Goal: Answer question/provide support: Share knowledge or assist other users

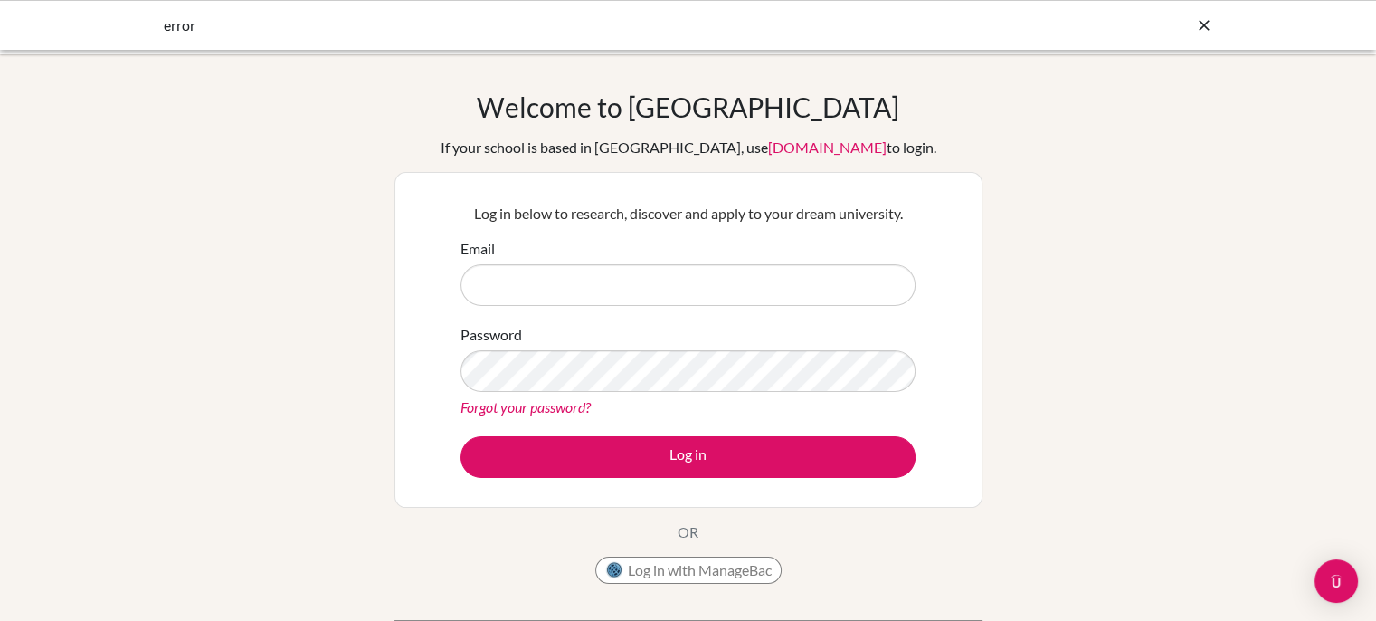
type input "jankareke@outlook.com"
click at [620, 464] on button "Log in" at bounding box center [687, 457] width 455 height 42
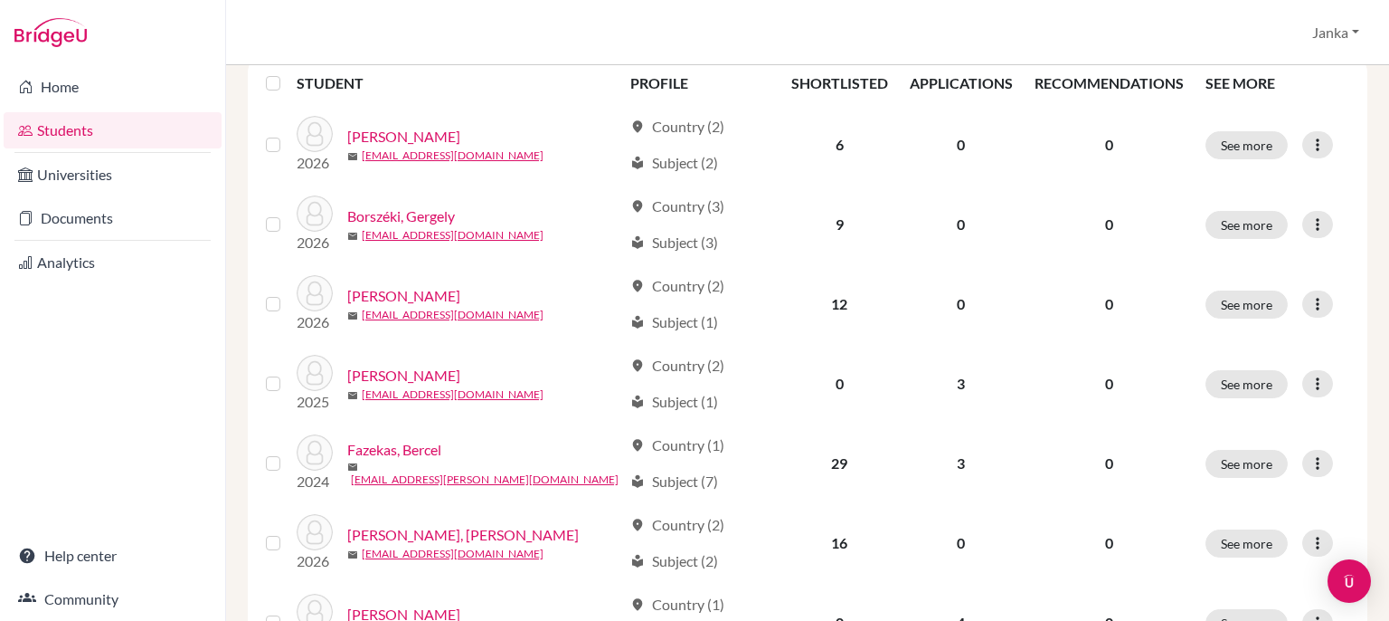
scroll to position [308, 0]
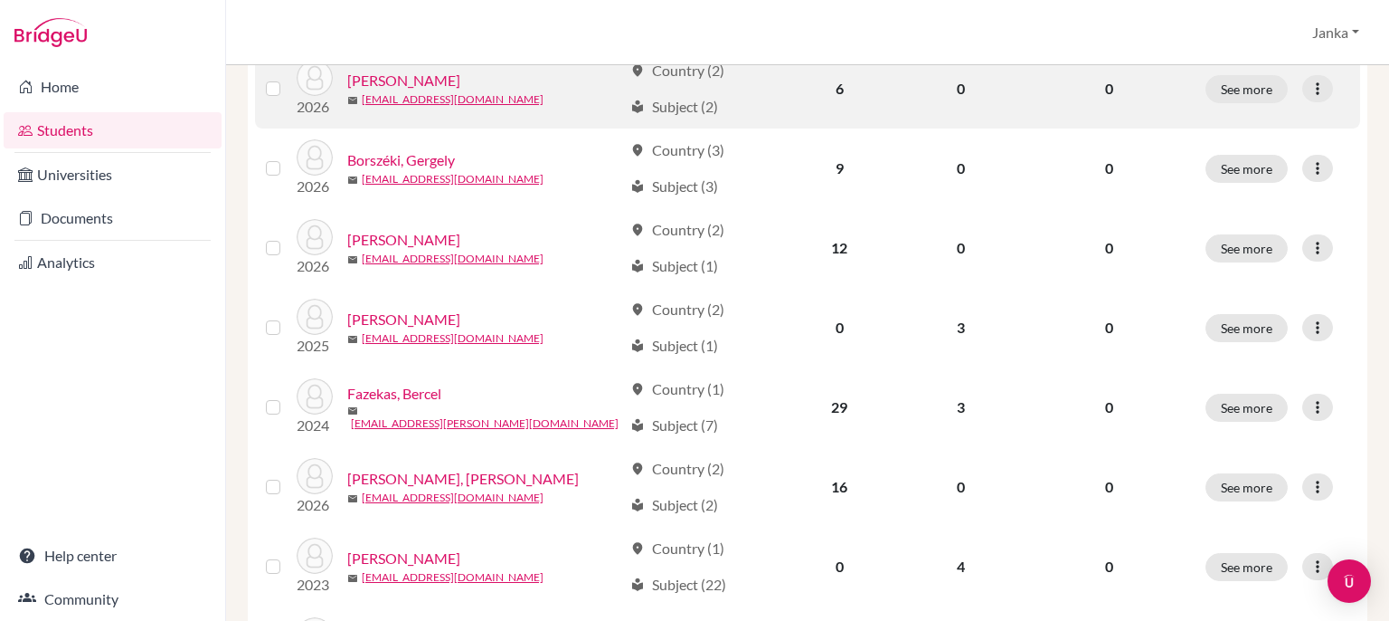
click at [419, 78] on link "[PERSON_NAME]" at bounding box center [403, 81] width 113 height 22
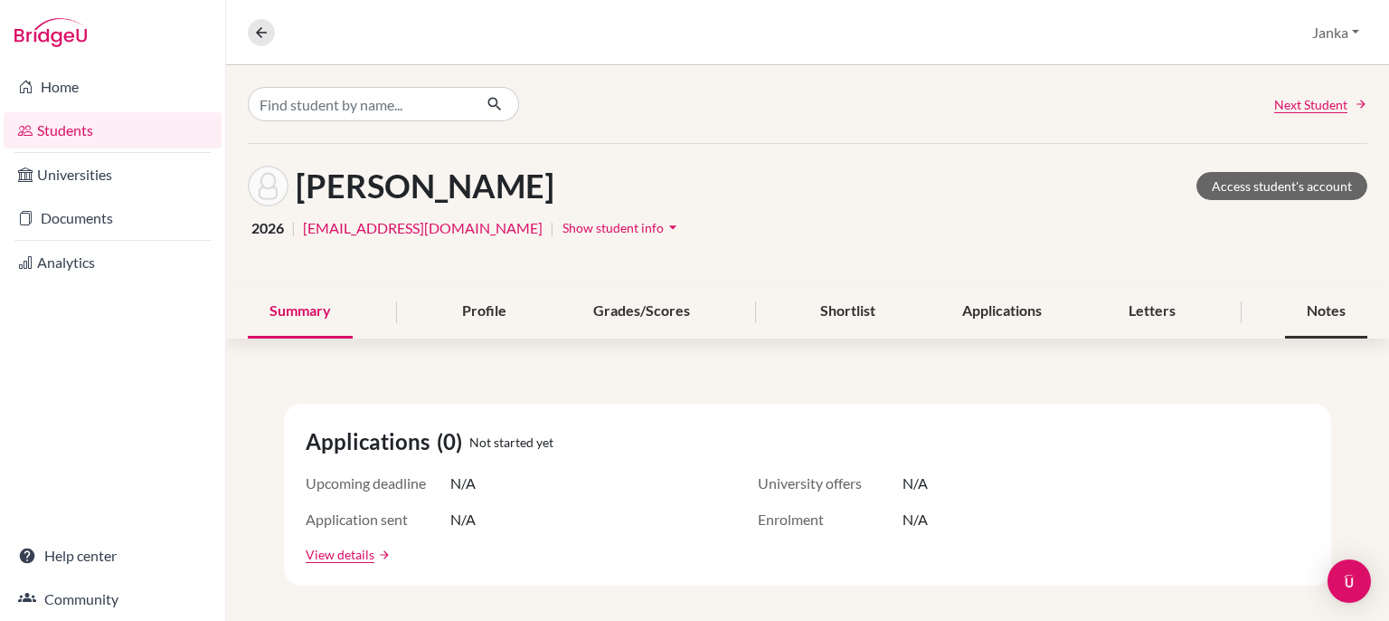
click at [1350, 323] on div "Notes" at bounding box center [1326, 311] width 82 height 53
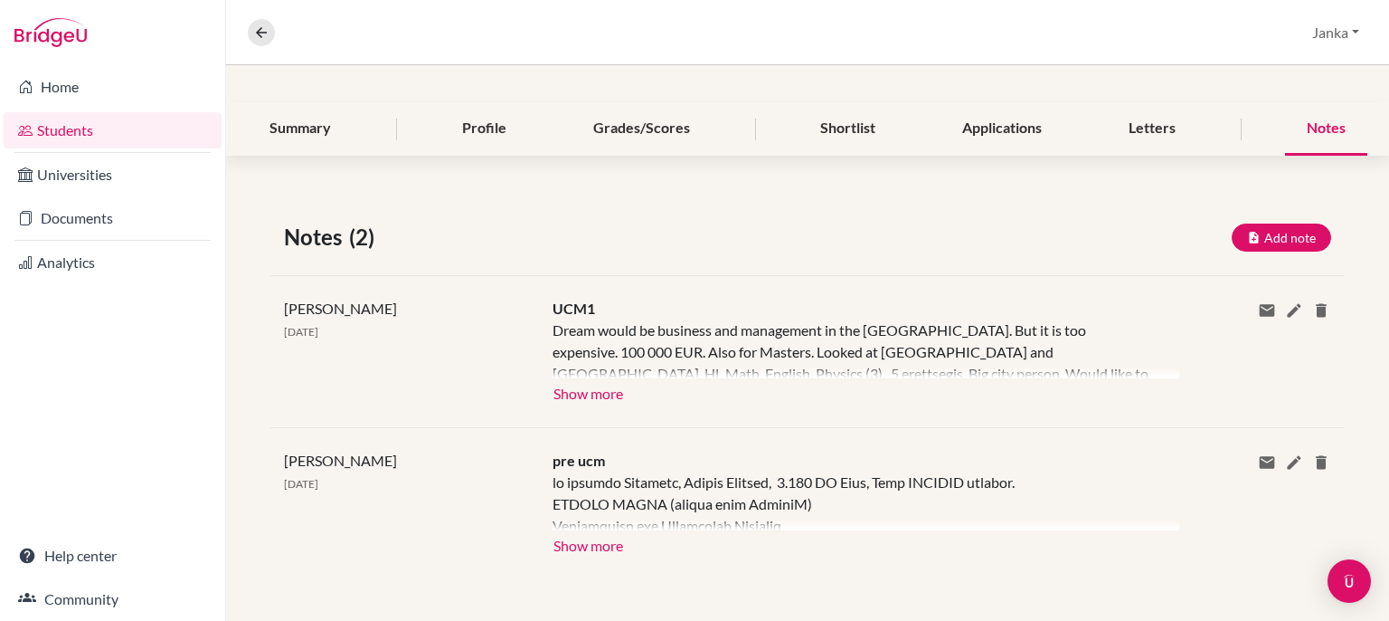
scroll to position [182, 0]
click at [602, 390] on button "Show more" at bounding box center [588, 392] width 71 height 27
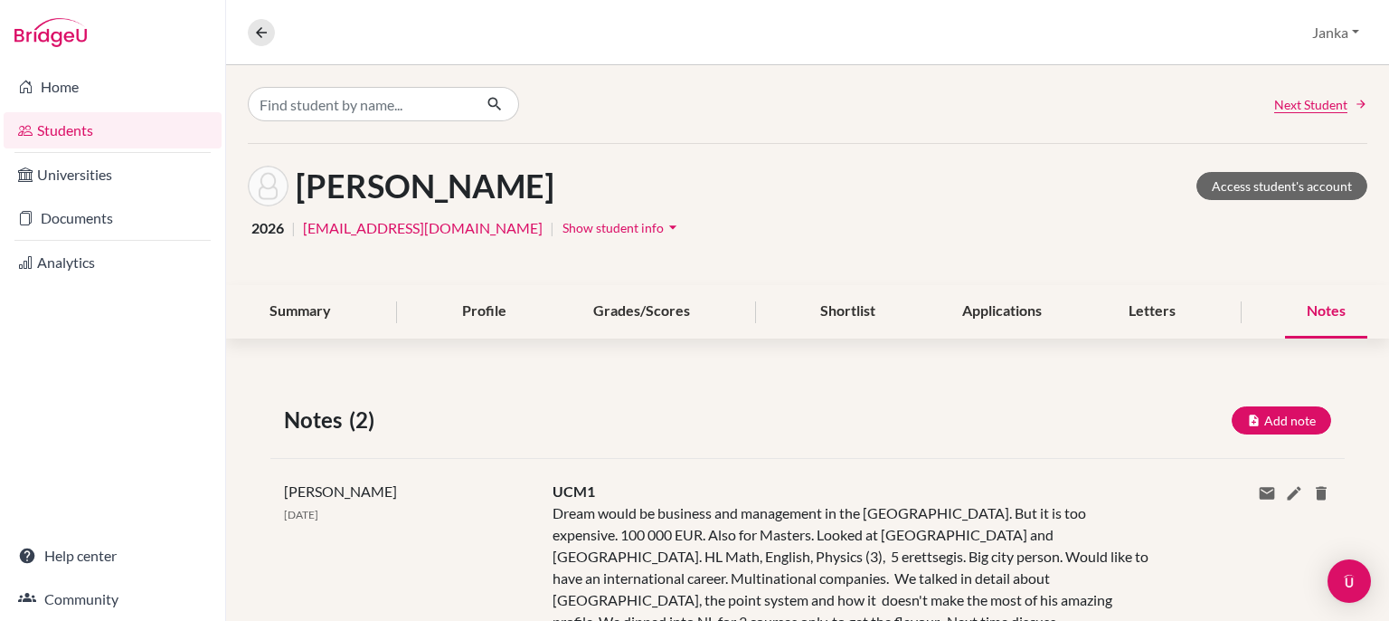
scroll to position [253, 0]
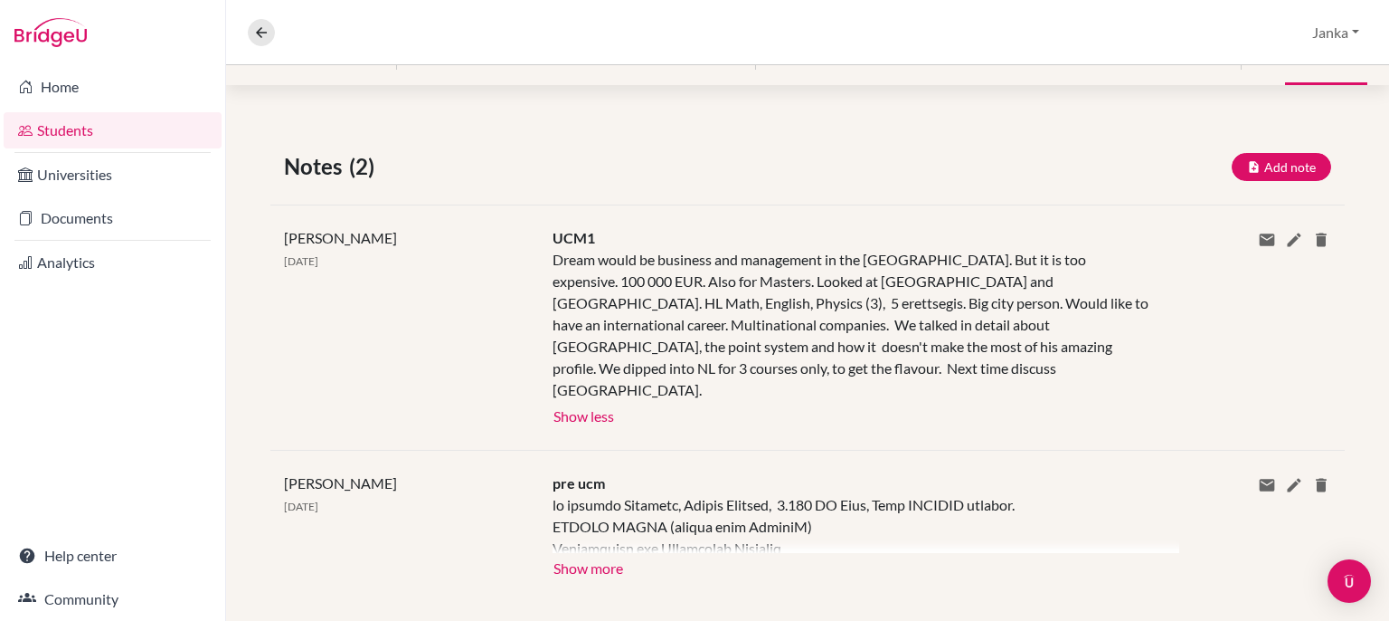
click at [590, 221] on div "Jay Kiss 25 Jul 2025 UCM1 Dream would be business and management in the UK. But…" at bounding box center [807, 326] width 1075 height 245
drag, startPoint x: 595, startPoint y: 237, endPoint x: 535, endPoint y: 239, distance: 59.7
click at [539, 239] on div "UCM1 Dream would be business and management in the UK. But it is too expensive.…" at bounding box center [852, 327] width 627 height 201
copy span "UCM1"
click at [1247, 166] on icon "button" at bounding box center [1254, 167] width 14 height 14
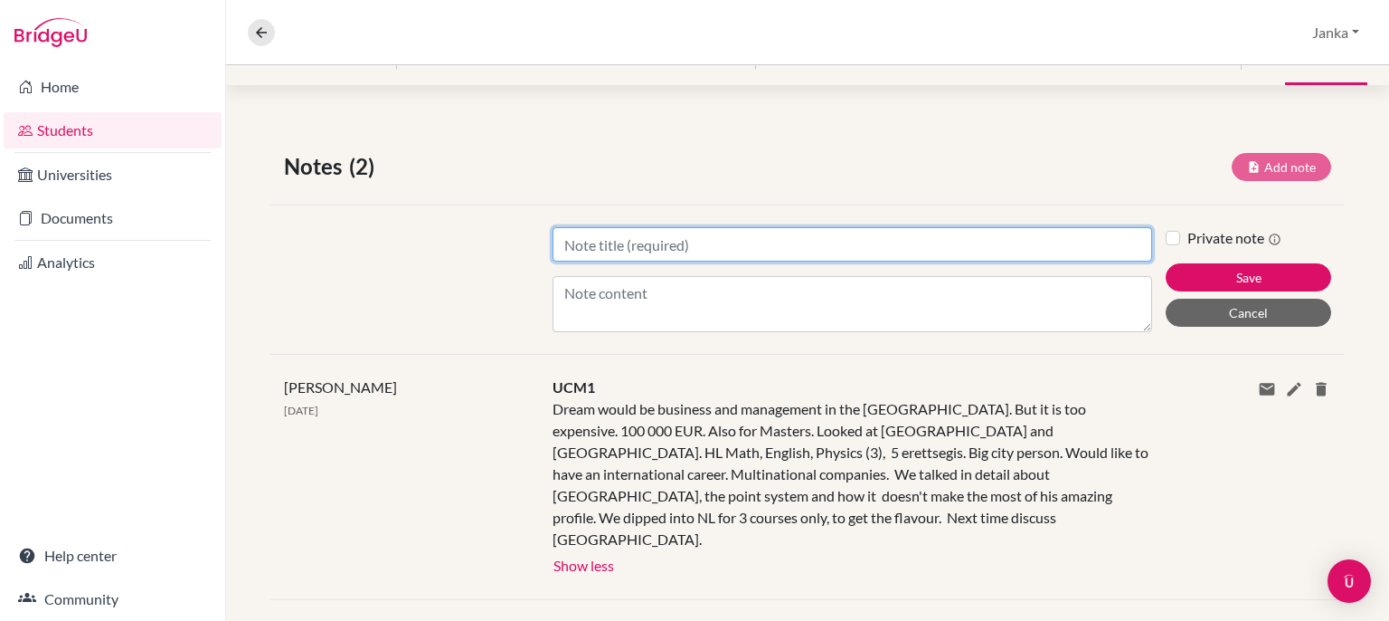
click at [696, 244] on input "Title" at bounding box center [853, 244] width 600 height 34
paste input "UCM1"
type input "UCM2"
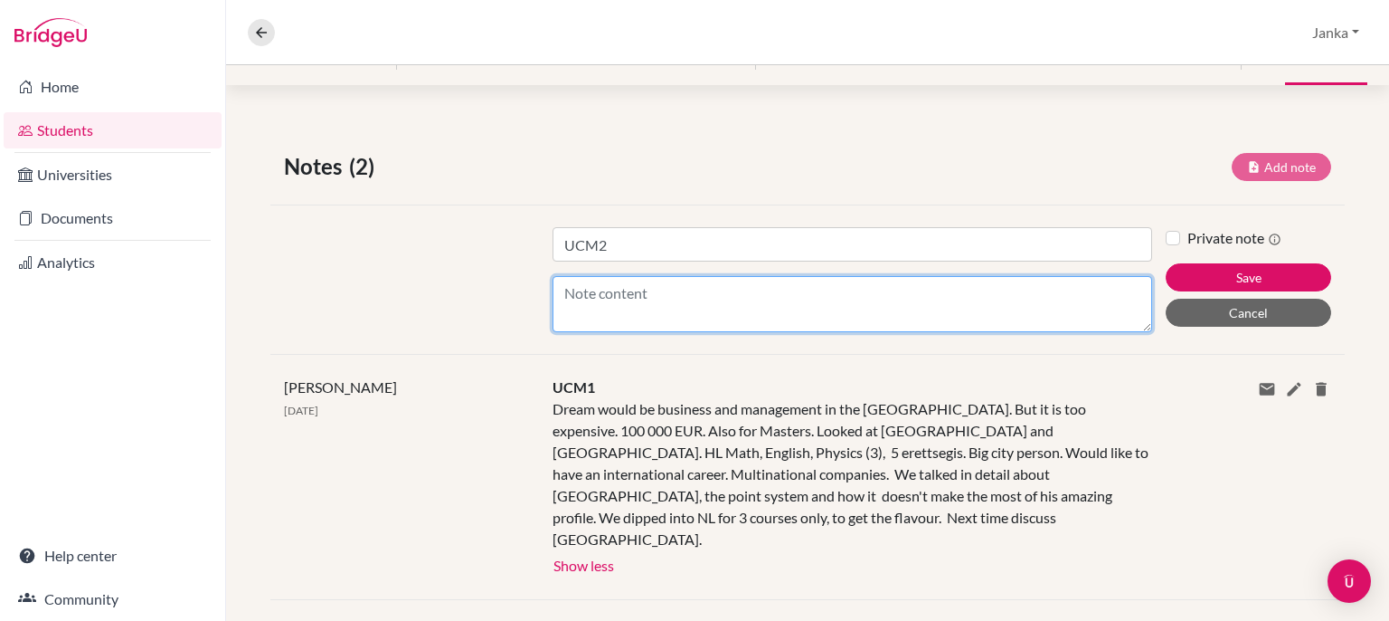
click at [673, 311] on textarea "Content" at bounding box center [853, 304] width 600 height 56
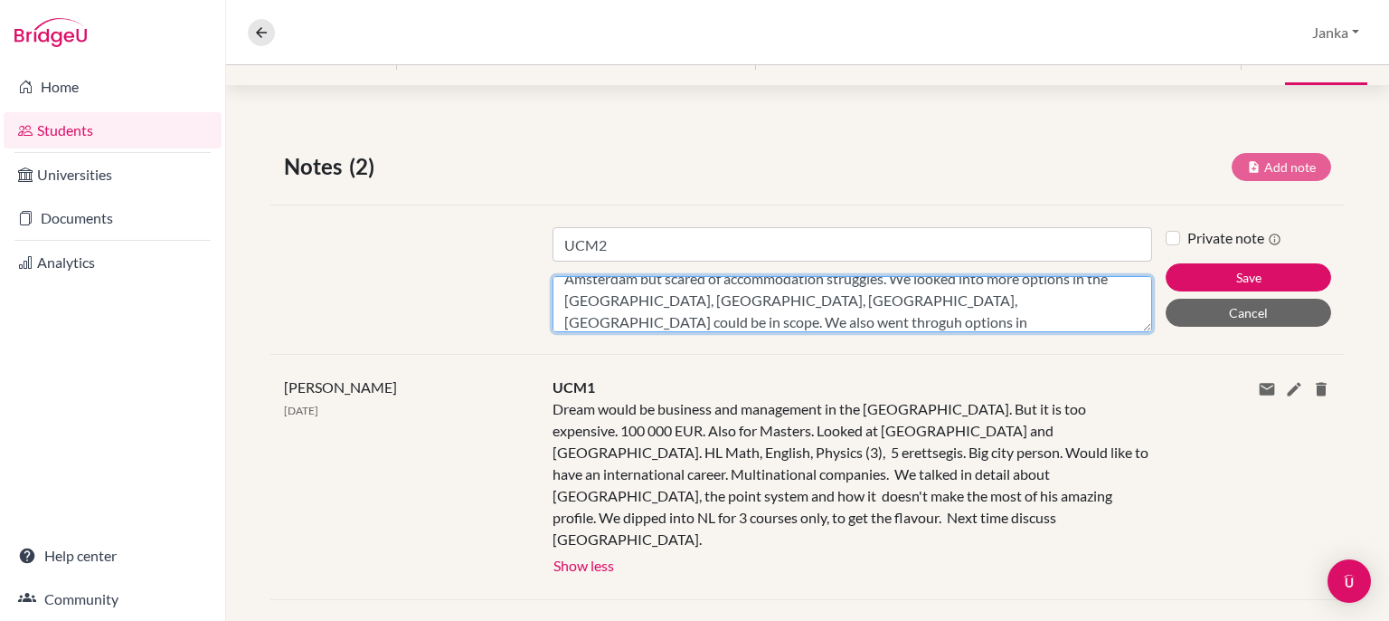
scroll to position [80, 0]
type textarea "Dream became the Netherlands, he researched 6 universities and courses. The num…"
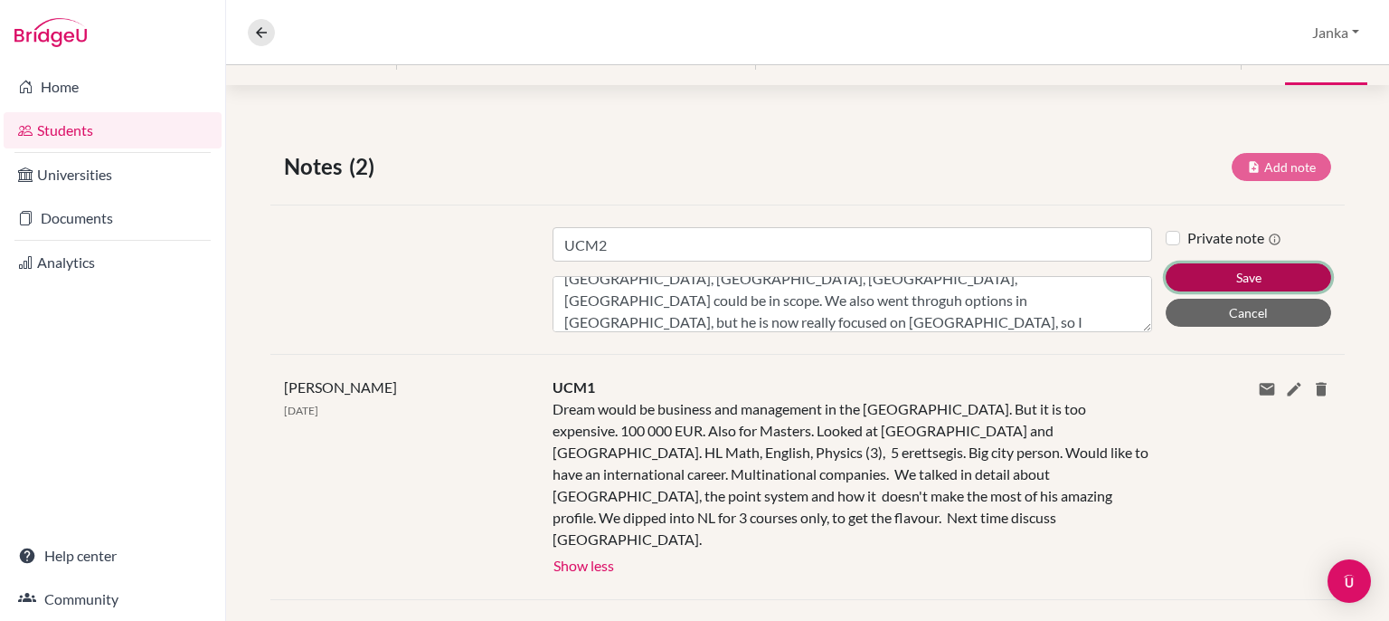
click at [1175, 280] on button "Save" at bounding box center [1249, 277] width 166 height 28
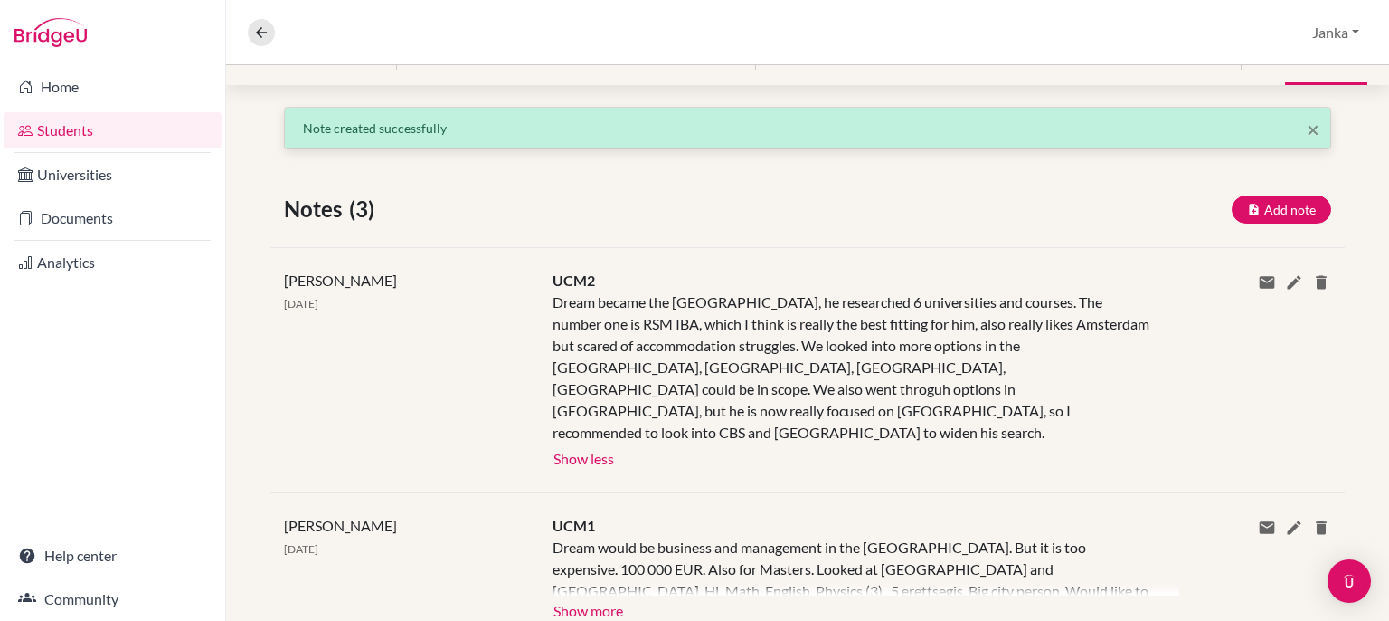
scroll to position [0, 0]
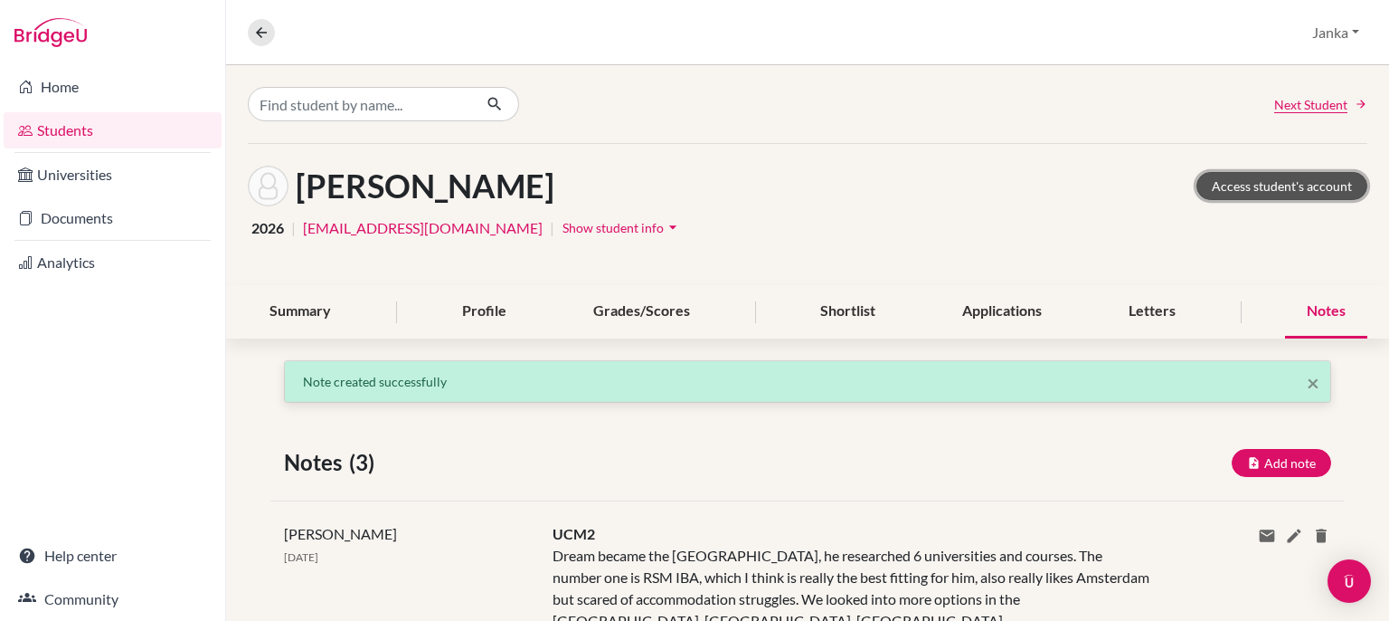
click at [1230, 196] on link "Access student's account" at bounding box center [1282, 186] width 171 height 28
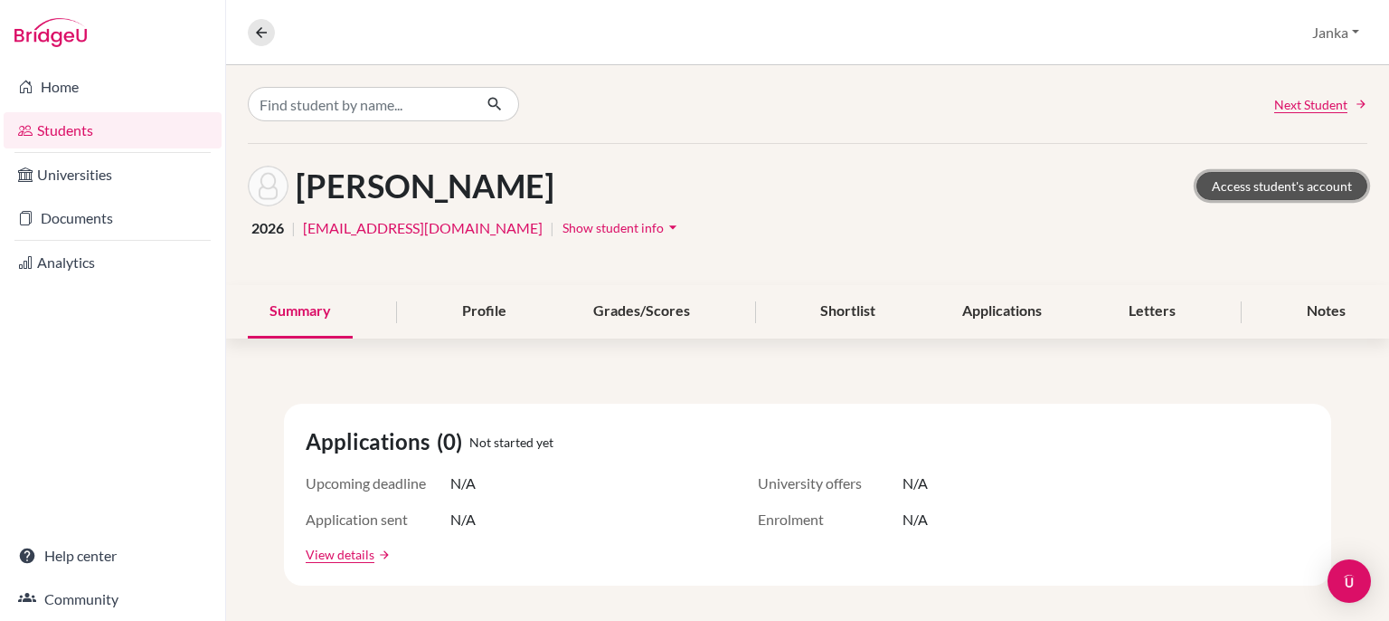
click at [1253, 189] on link "Access student's account" at bounding box center [1282, 186] width 171 height 28
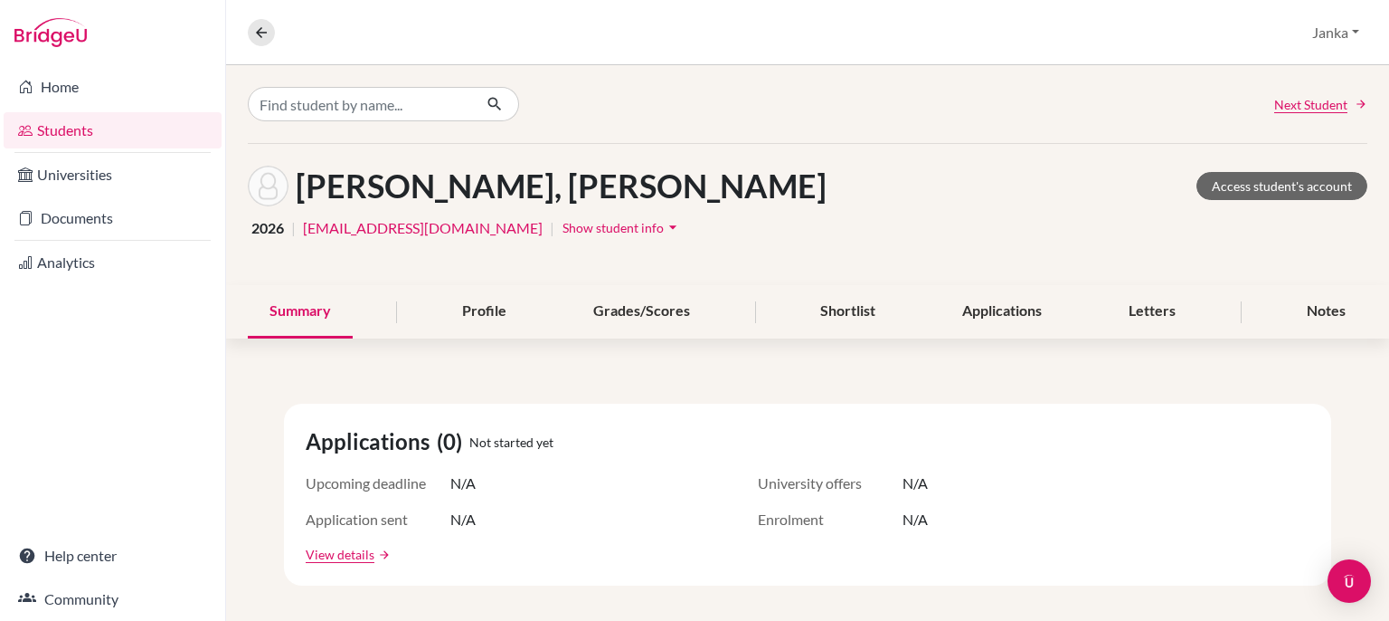
click at [96, 138] on link "Students" at bounding box center [113, 130] width 218 height 36
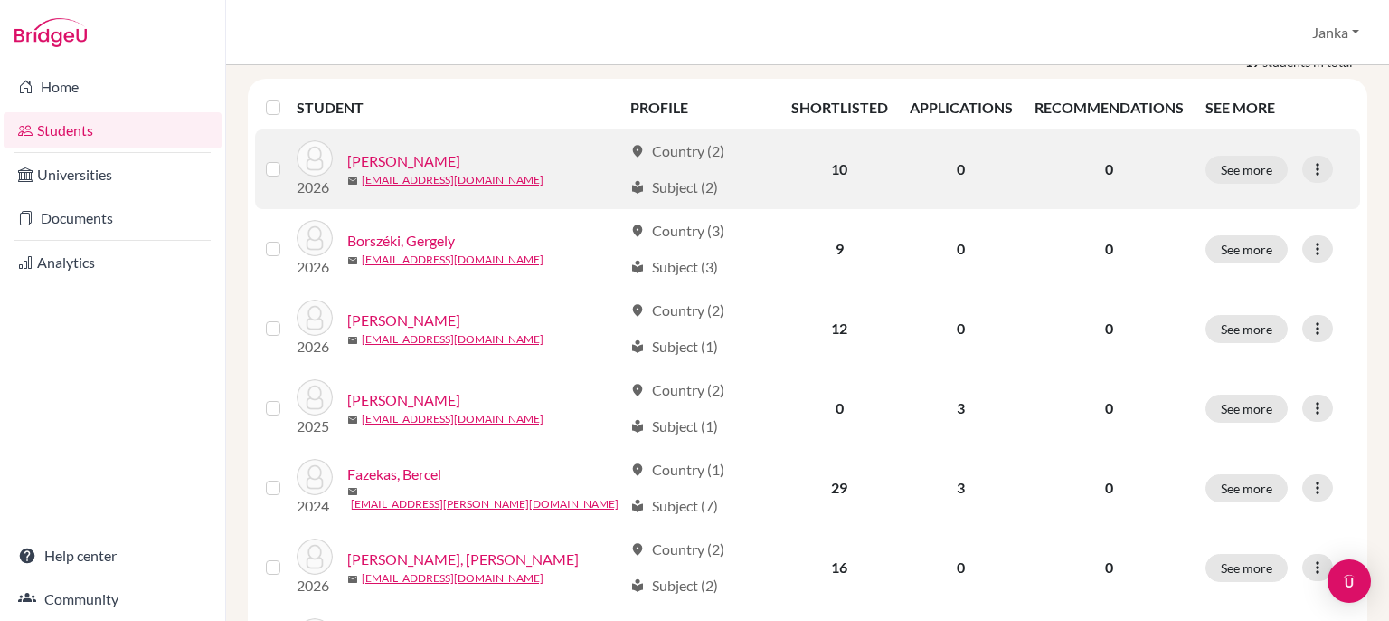
scroll to position [228, 0]
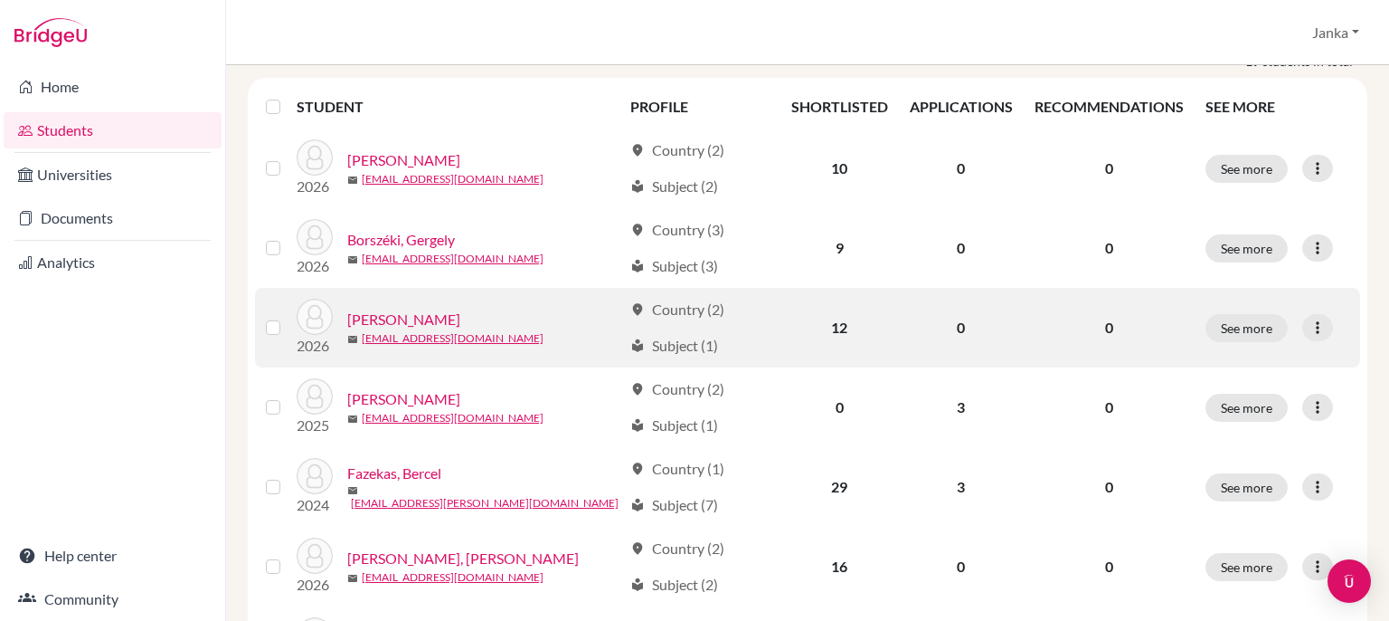
click at [373, 317] on link "[PERSON_NAME]" at bounding box center [403, 319] width 113 height 22
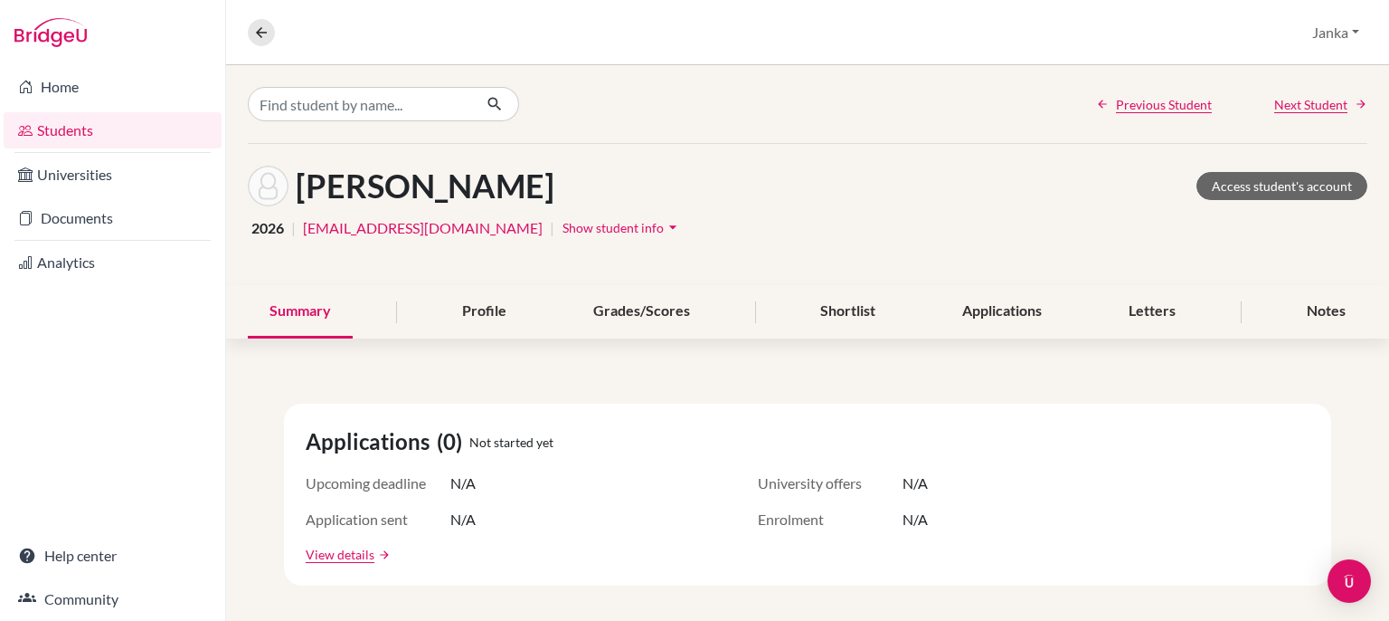
scroll to position [203, 0]
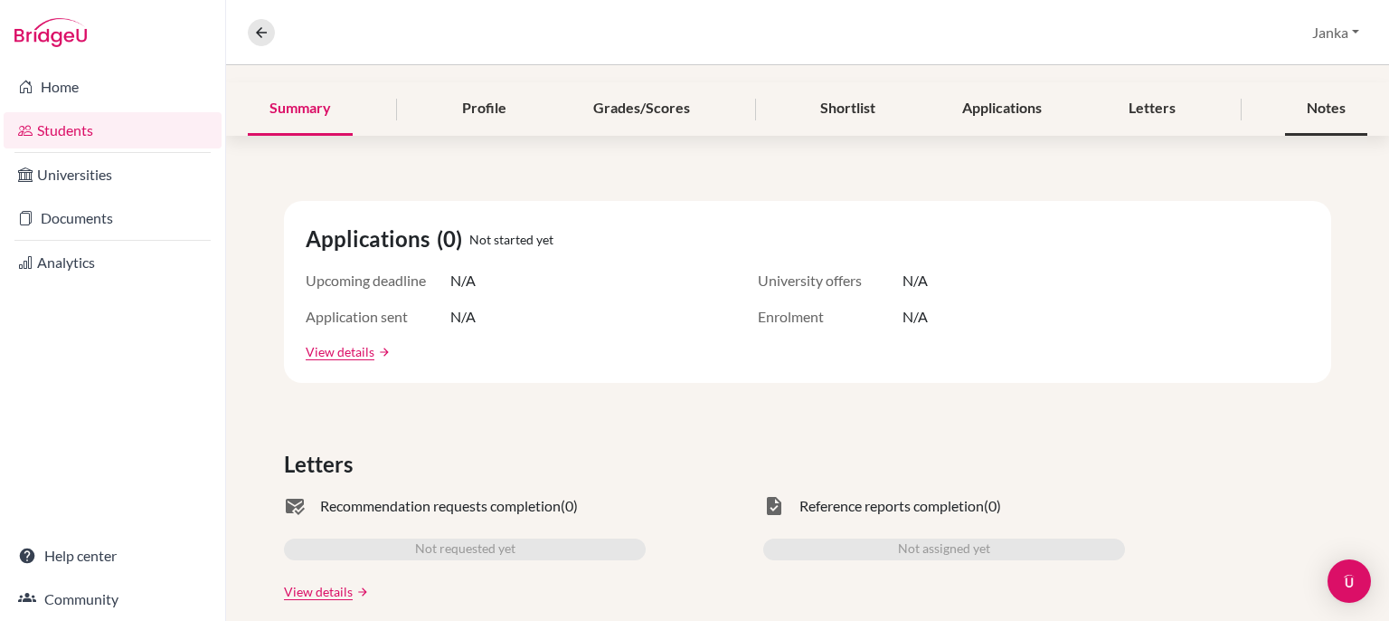
click at [1329, 122] on div "Notes" at bounding box center [1326, 108] width 82 height 53
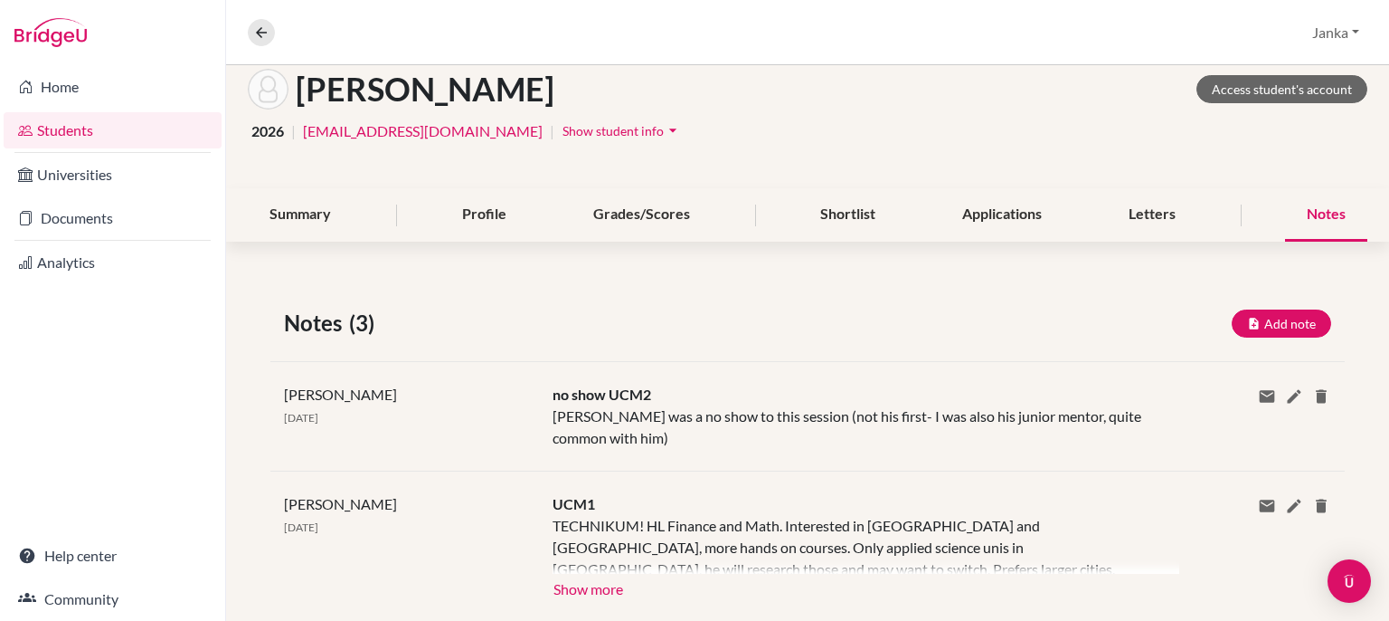
scroll to position [98, 0]
click at [1270, 309] on button "Add note" at bounding box center [1281, 322] width 99 height 28
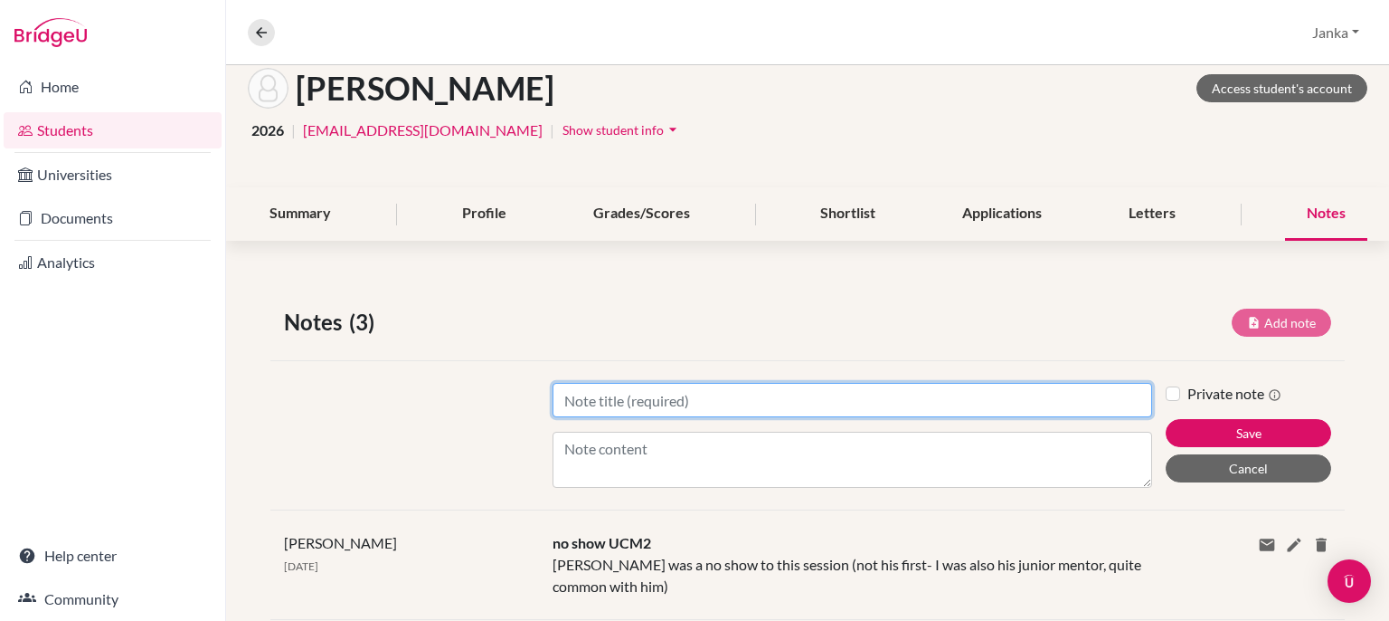
click at [650, 403] on input "Title" at bounding box center [853, 400] width 600 height 34
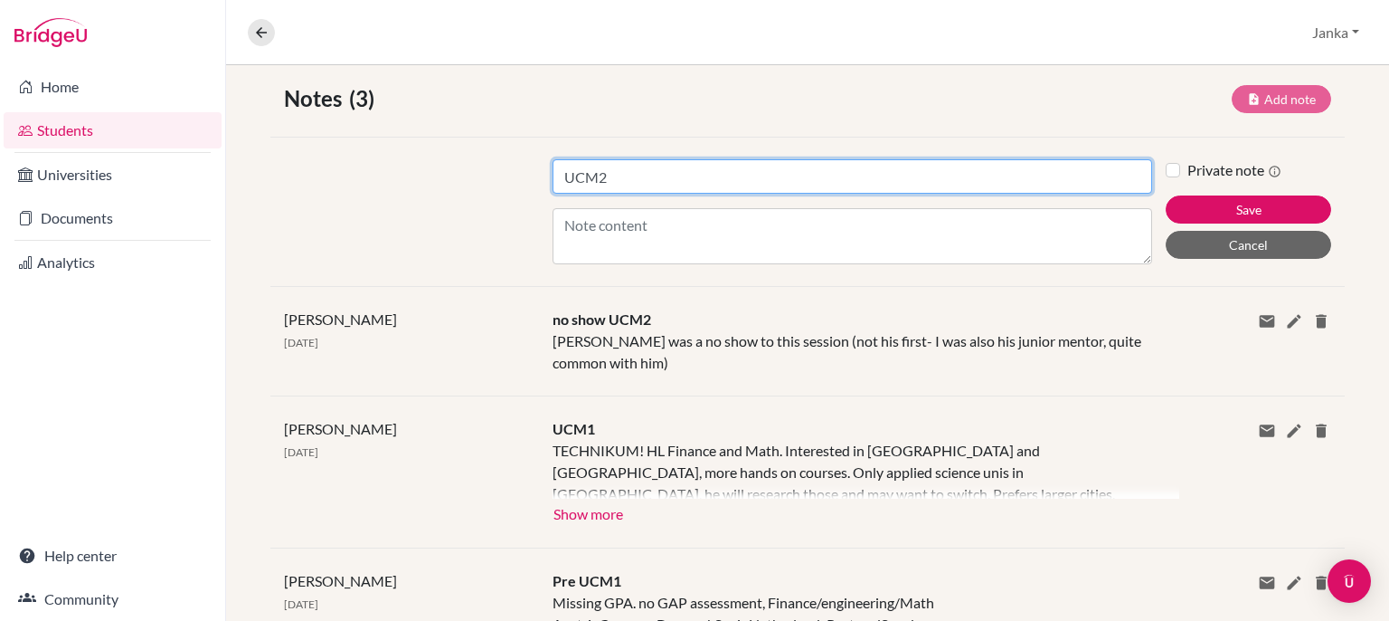
scroll to position [333, 0]
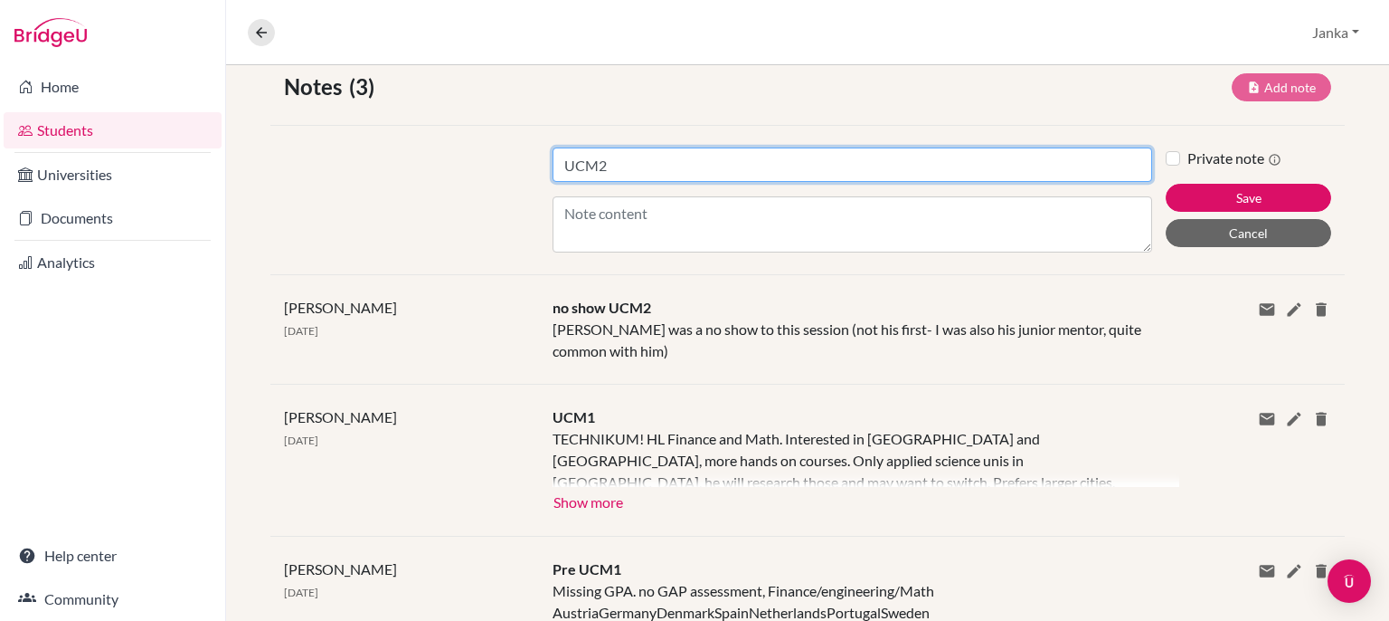
type input "UCM2"
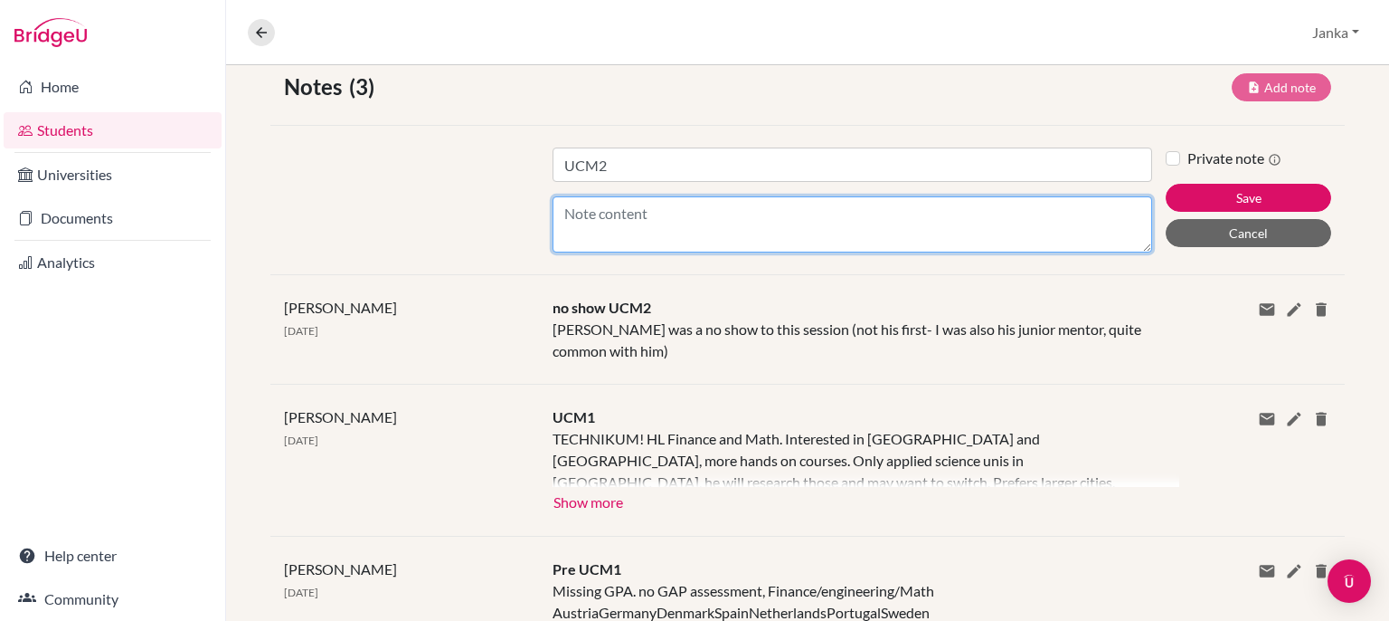
click at [658, 223] on textarea "Content" at bounding box center [853, 224] width 600 height 56
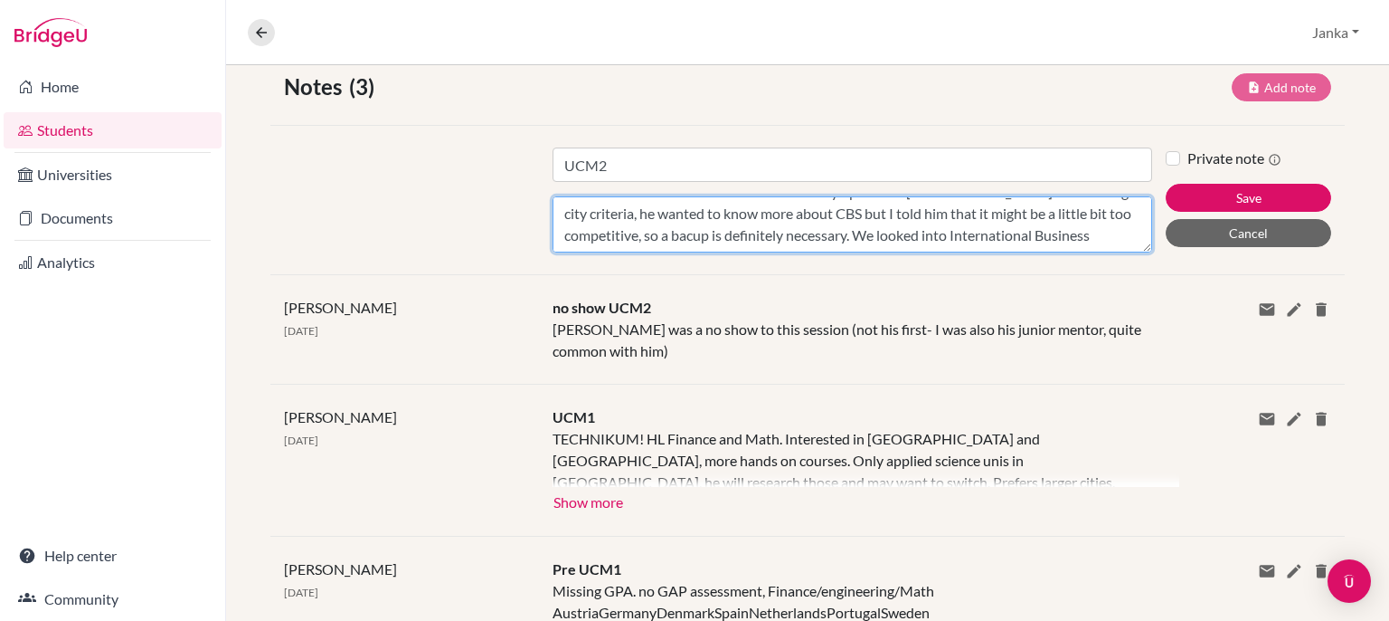
scroll to position [101, 0]
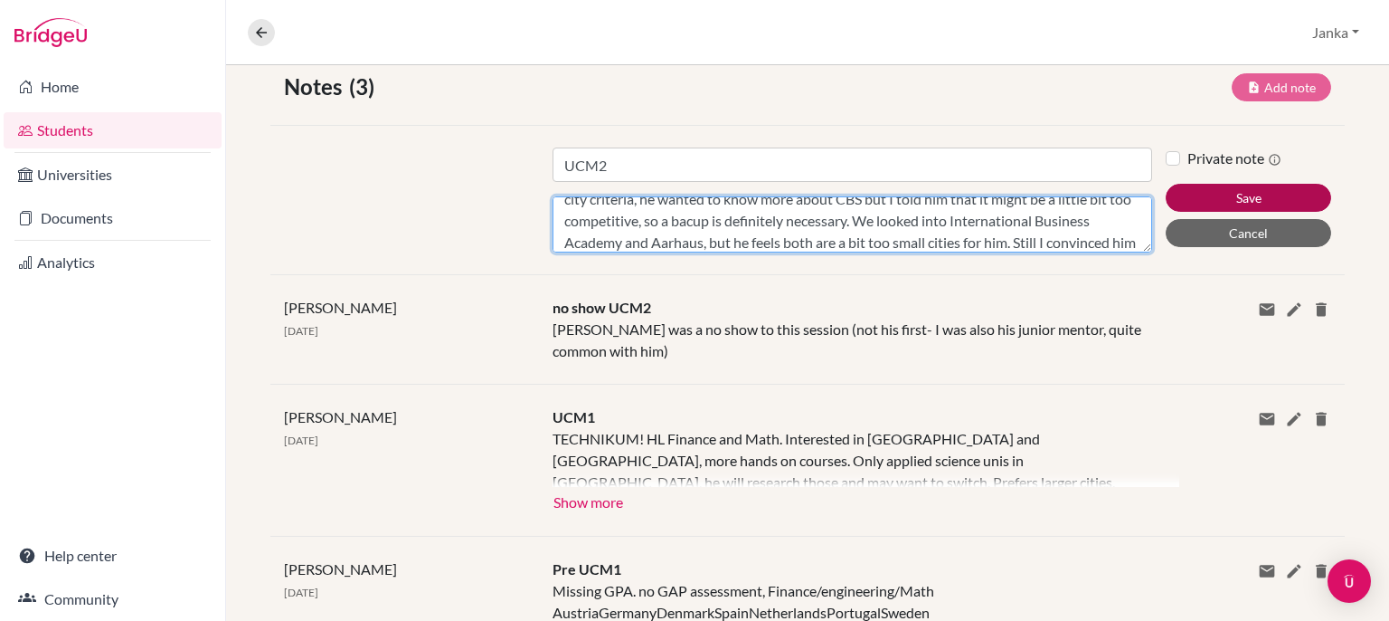
type textarea "Managed to arrange a session for the same day. He did a very through research o…"
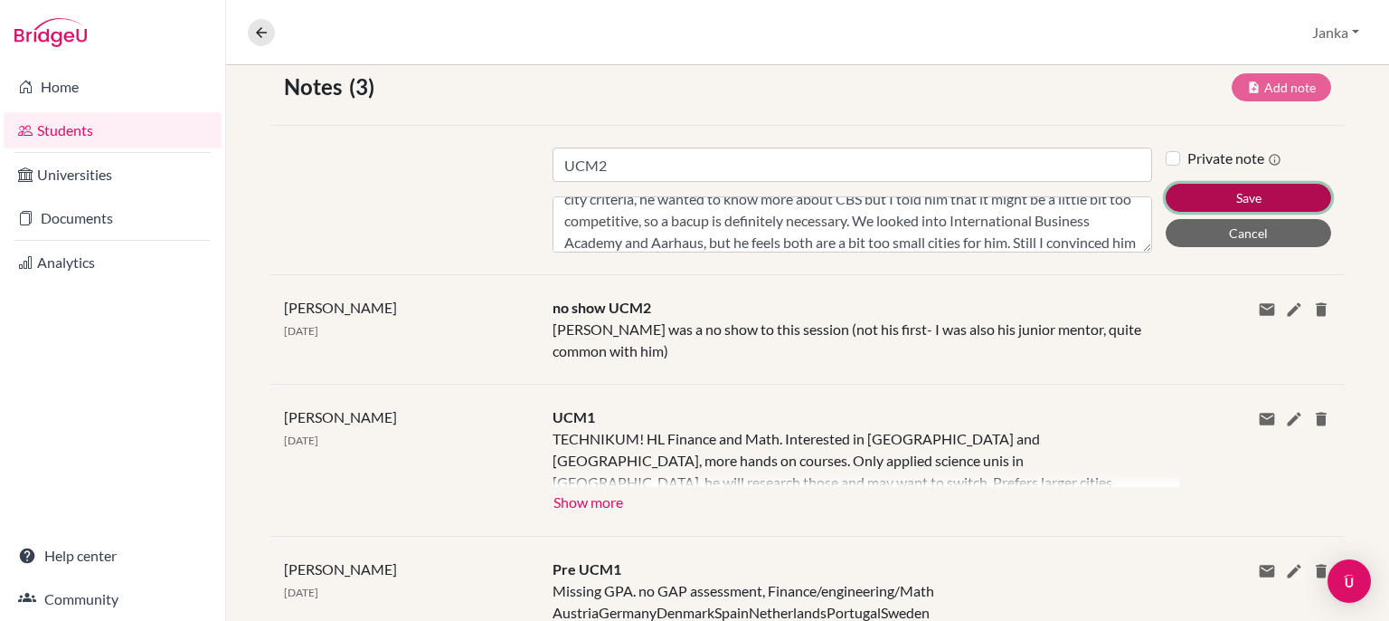
click at [1284, 197] on button "Save" at bounding box center [1249, 198] width 166 height 28
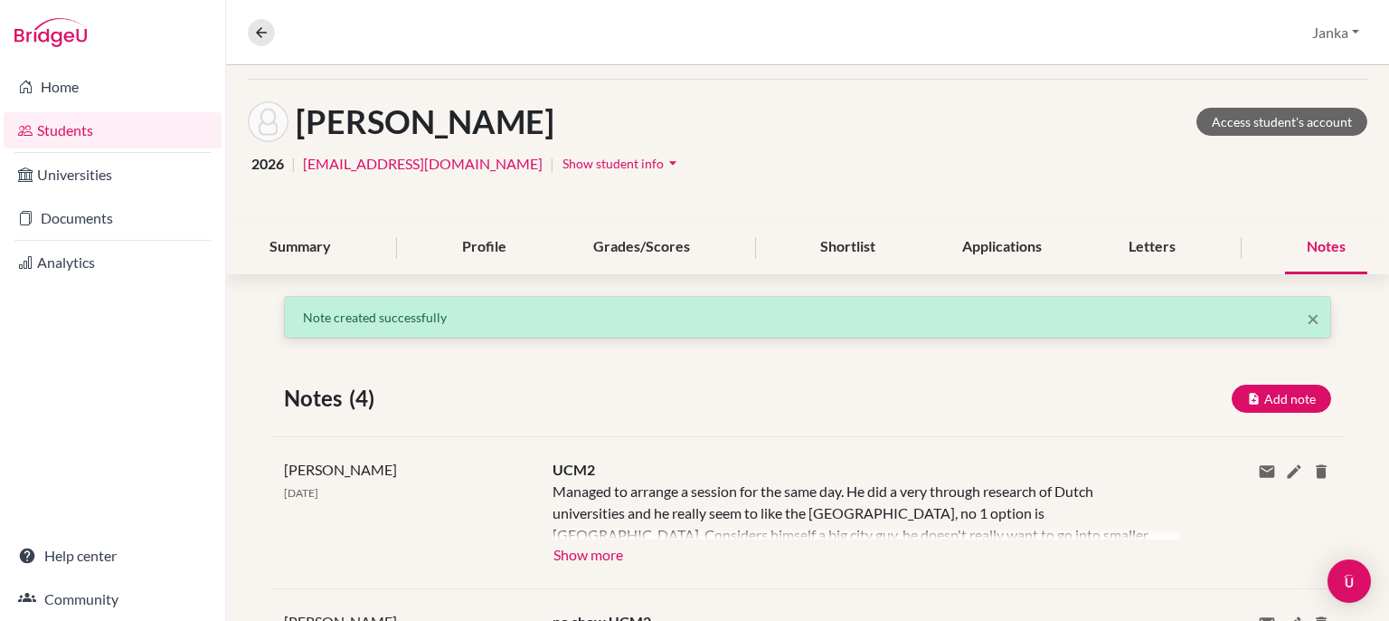
scroll to position [14, 0]
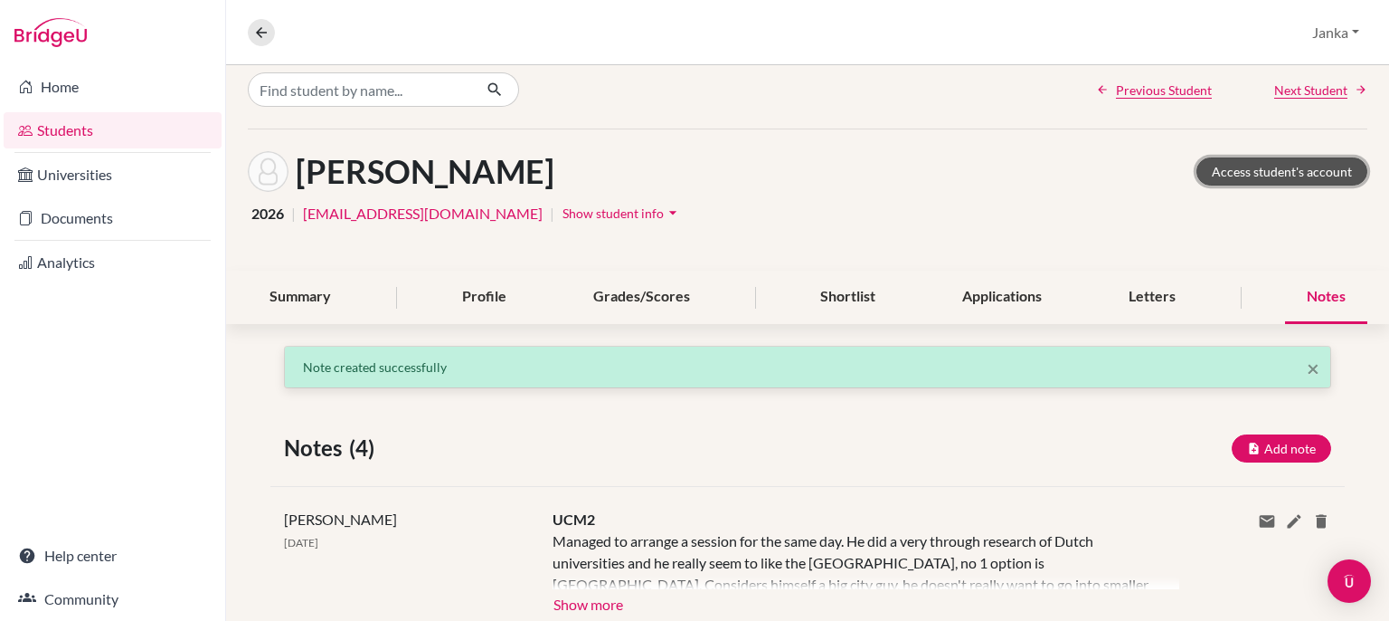
click at [1244, 159] on link "Access student's account" at bounding box center [1282, 171] width 171 height 28
